Goal: Information Seeking & Learning: Learn about a topic

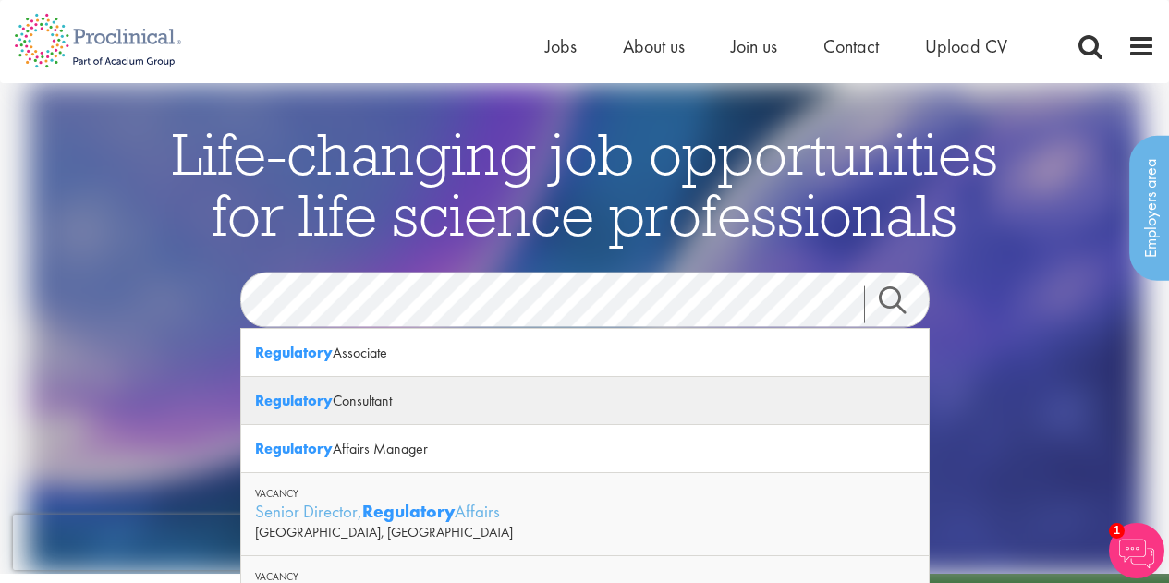
click at [470, 407] on div "Regulatory Consultant" at bounding box center [585, 401] width 688 height 48
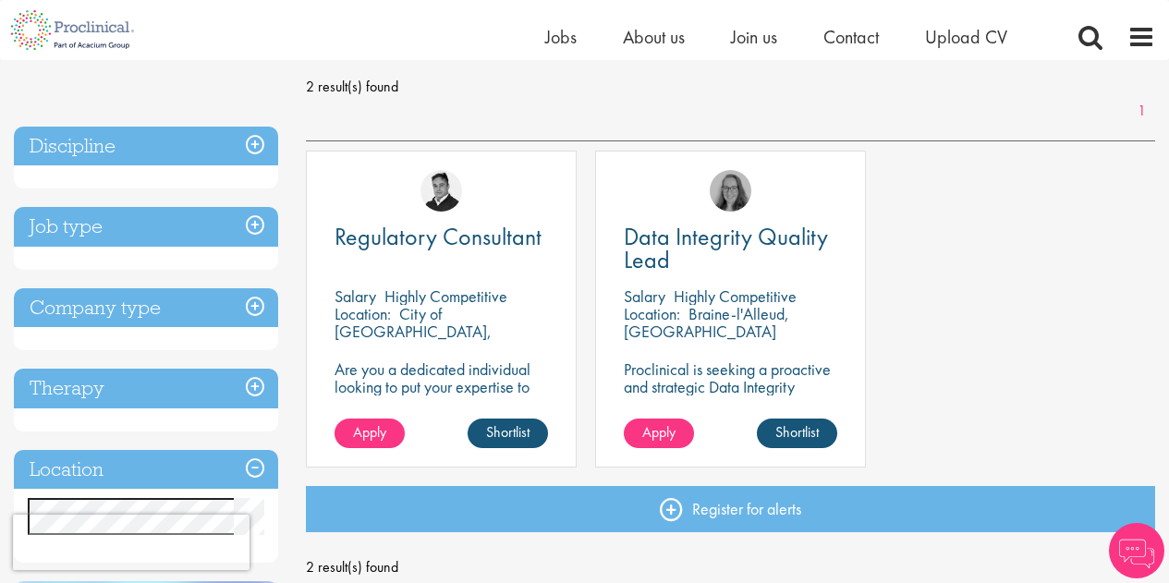
scroll to position [261, 0]
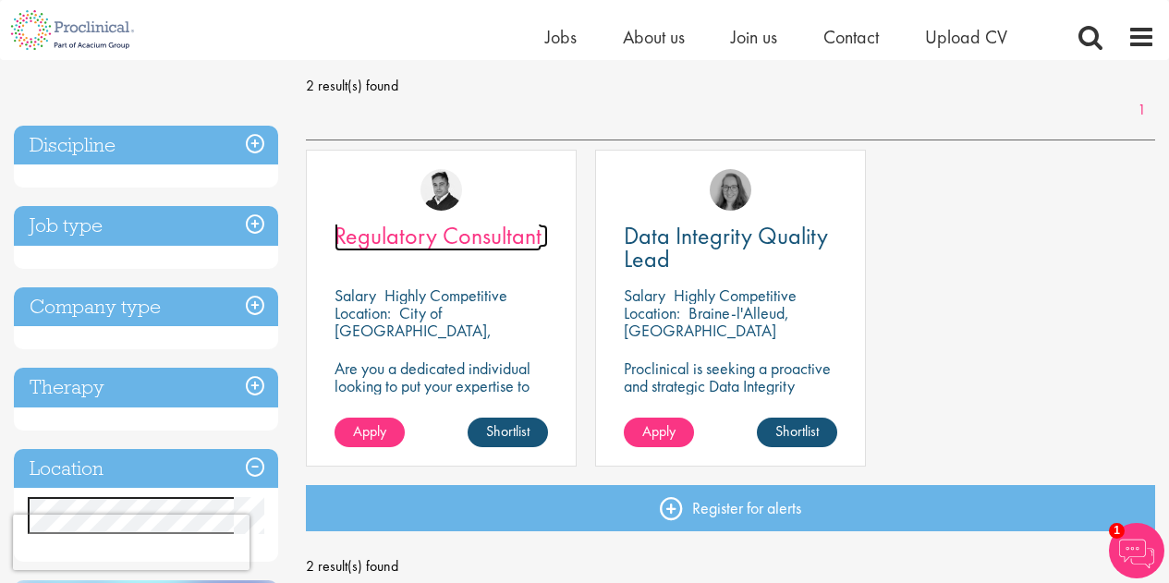
click at [465, 238] on span "Regulatory Consultant" at bounding box center [438, 235] width 207 height 31
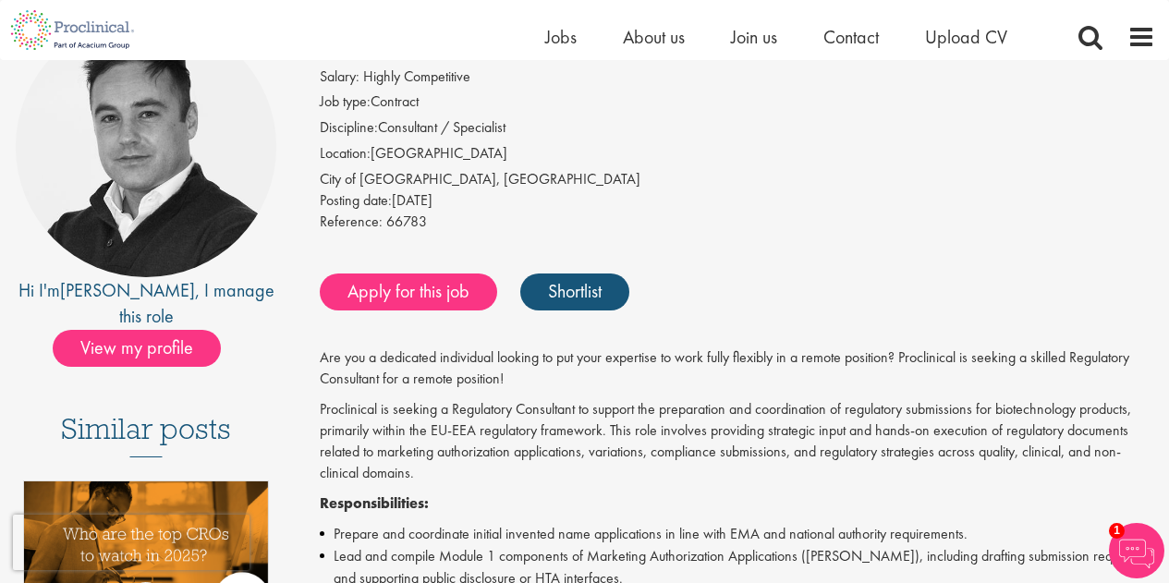
scroll to position [216, 0]
